Goal: Check status: Check status

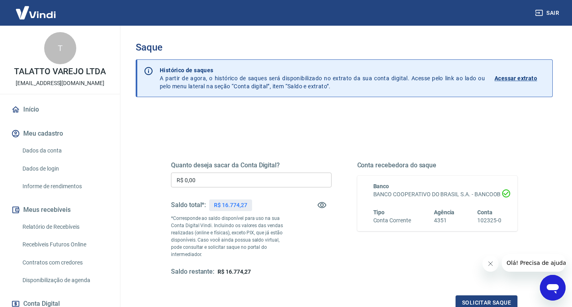
click at [237, 204] on p "R$ 16.774,27" at bounding box center [230, 205] width 33 height 8
copy p "16.774,27"
